Goal: Find specific page/section: Find specific page/section

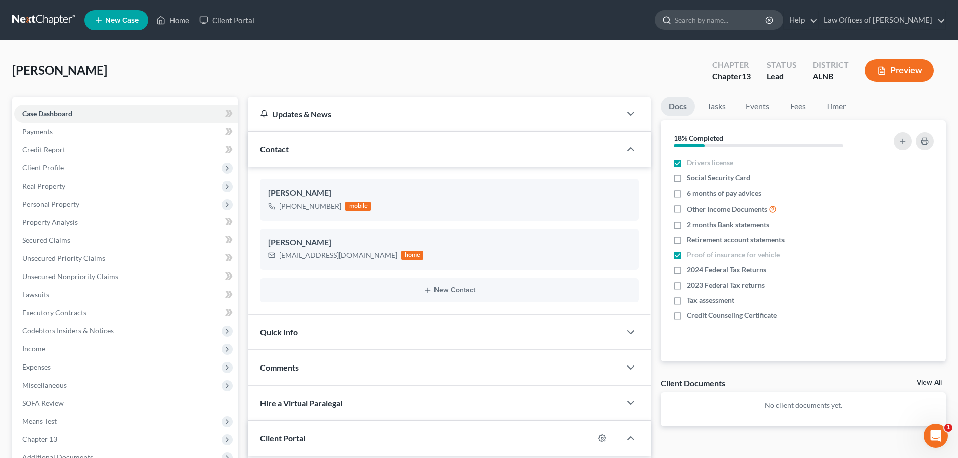
click at [726, 20] on input "search" at bounding box center [721, 20] width 92 height 19
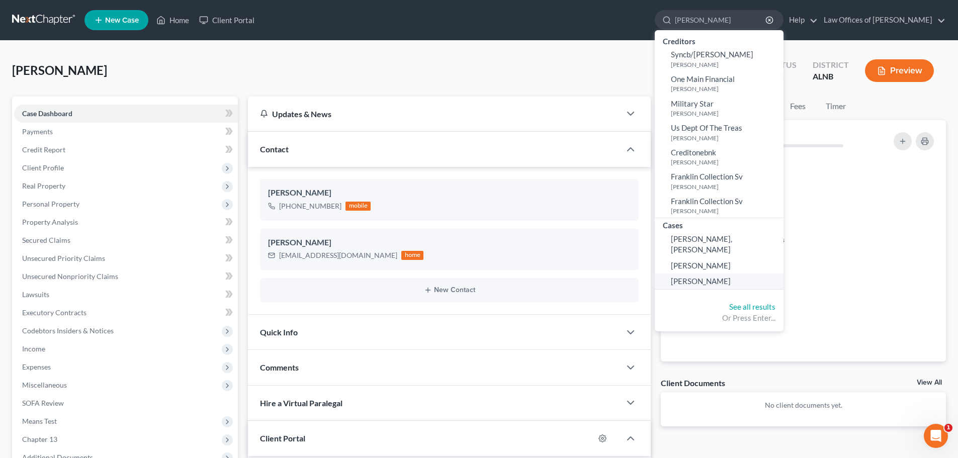
type input "[PERSON_NAME]"
click at [701, 277] on span "[PERSON_NAME]" at bounding box center [701, 281] width 60 height 9
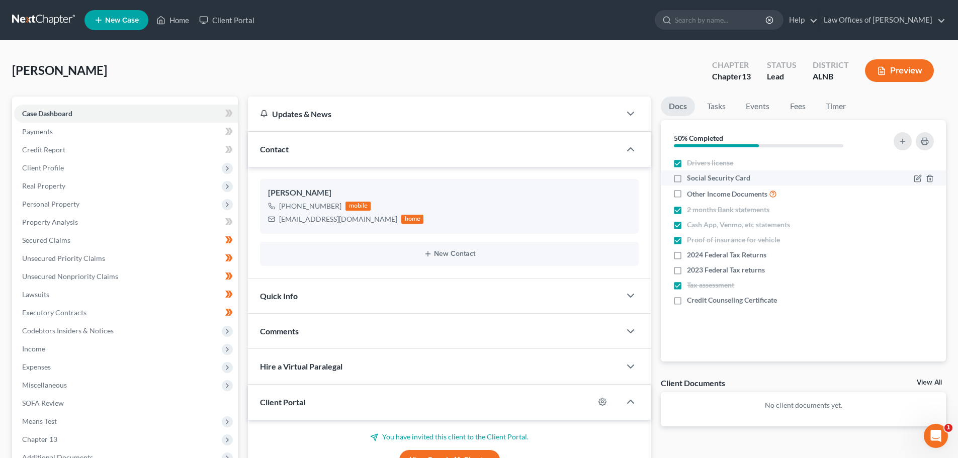
click at [687, 179] on label "Social Security Card" at bounding box center [718, 178] width 63 height 10
click at [691, 179] on input "Social Security Card" at bounding box center [694, 176] width 7 height 7
checkbox input "true"
click at [745, 19] on input "search" at bounding box center [721, 20] width 92 height 19
type input "[PERSON_NAME]"
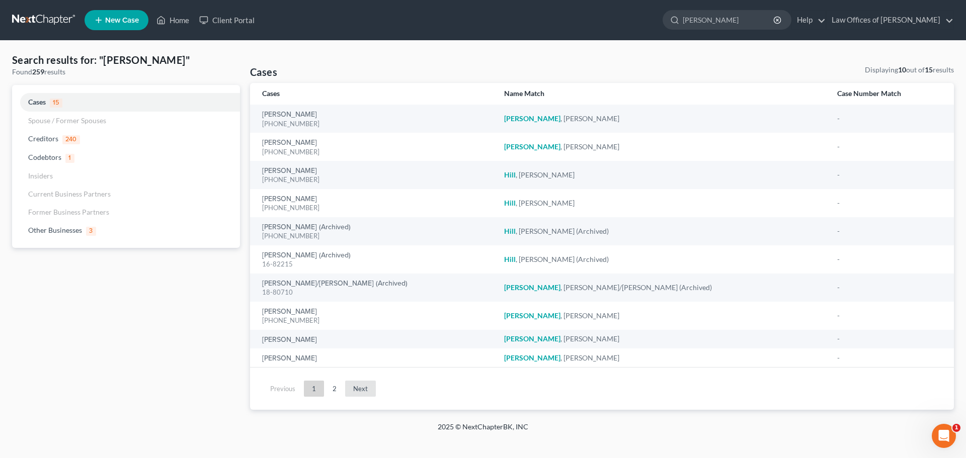
click at [356, 388] on link "Next" at bounding box center [360, 389] width 31 height 16
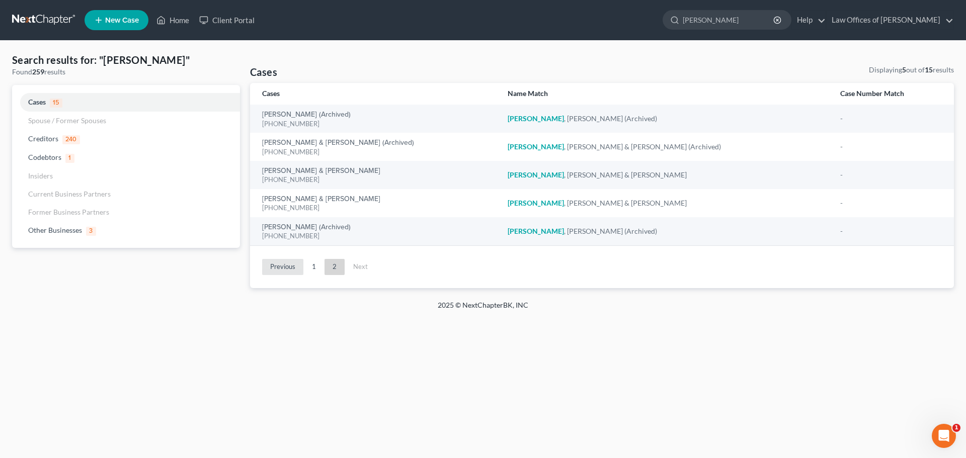
click at [290, 268] on link "Previous" at bounding box center [282, 267] width 41 height 16
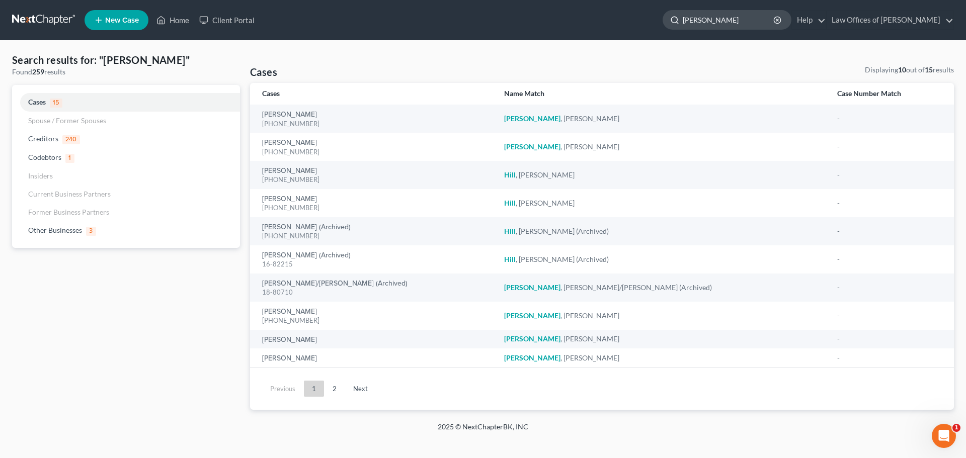
click at [714, 21] on input "[PERSON_NAME]" at bounding box center [729, 20] width 92 height 19
type input "h"
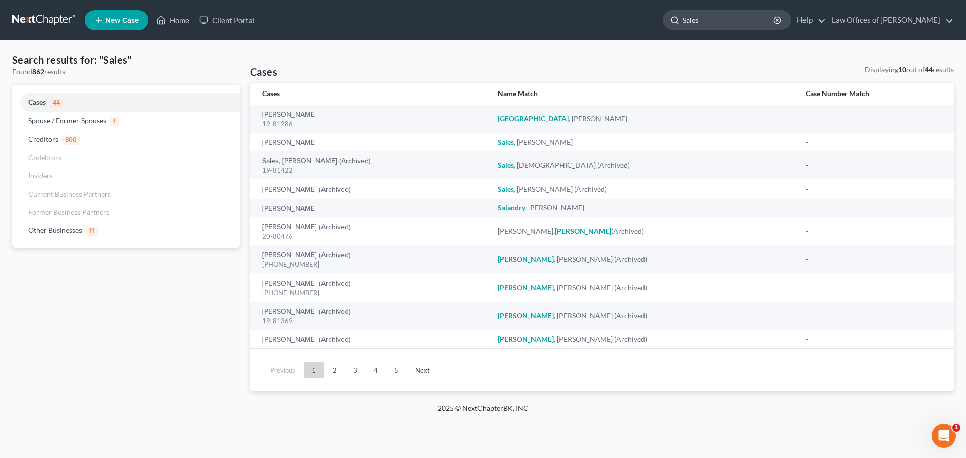
type input "Sales"
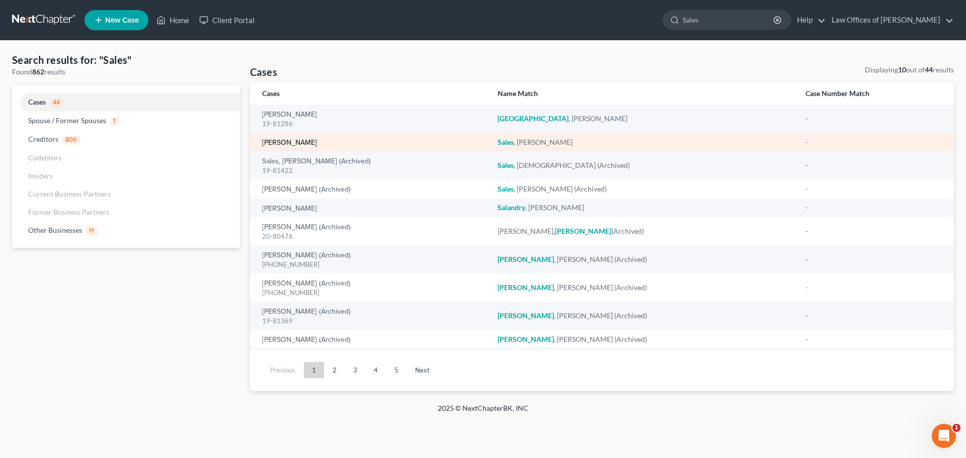
click at [272, 141] on link "[PERSON_NAME]" at bounding box center [289, 142] width 55 height 7
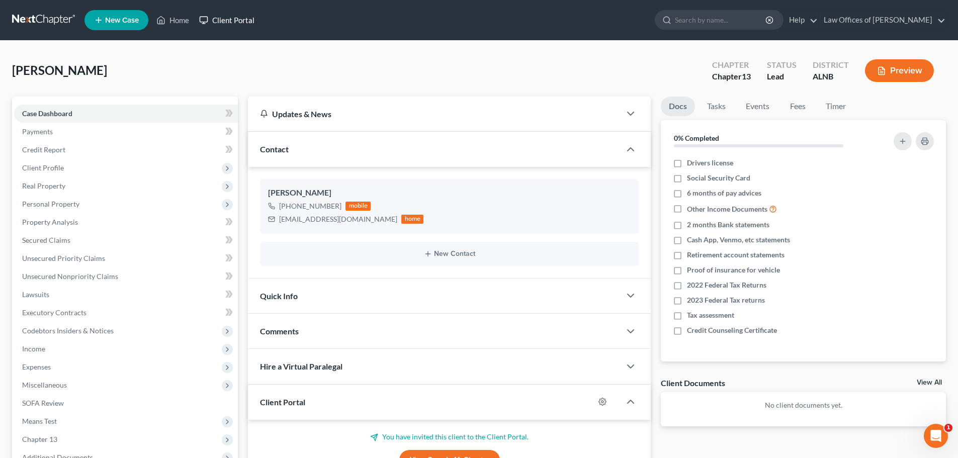
click at [238, 18] on link "Client Portal" at bounding box center [226, 20] width 65 height 18
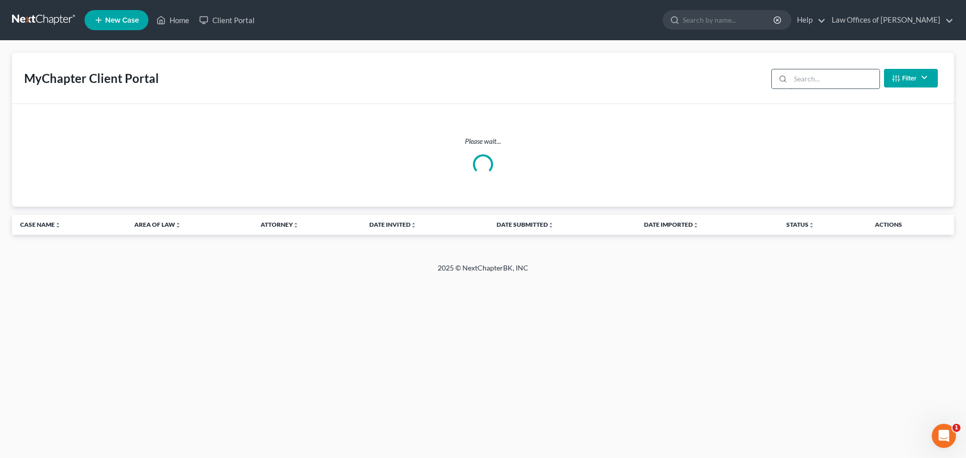
click at [825, 79] on input "search" at bounding box center [834, 78] width 89 height 19
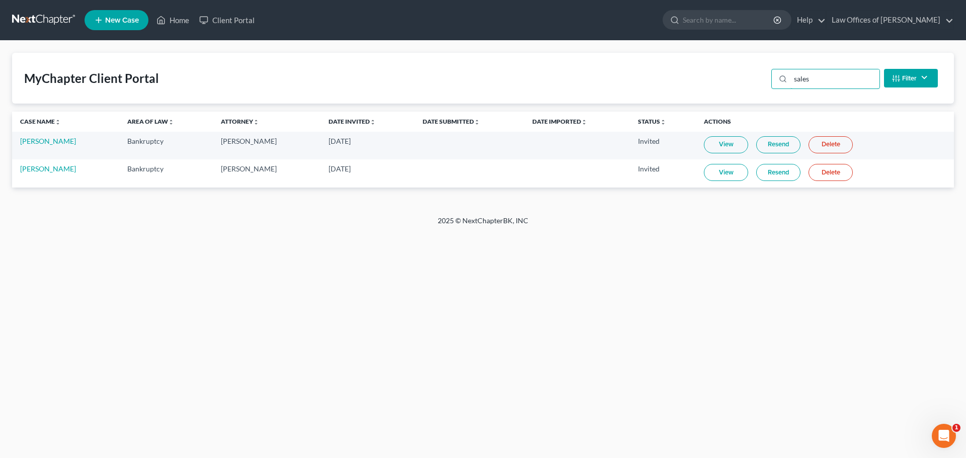
type input "sales"
click at [469, 24] on ul "New Case Home Client Portal - No Result - See all results Or Press Enter... Hel…" at bounding box center [518, 20] width 869 height 26
click at [184, 19] on link "Home" at bounding box center [172, 20] width 43 height 18
